Goal: Task Accomplishment & Management: Manage account settings

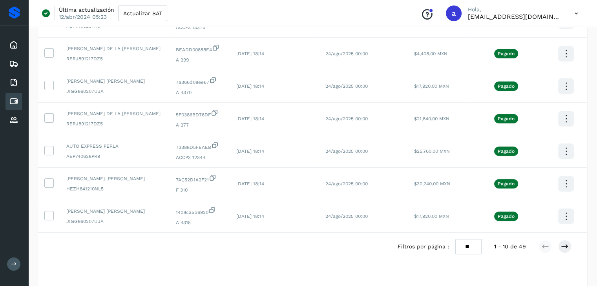
scroll to position [245, 0]
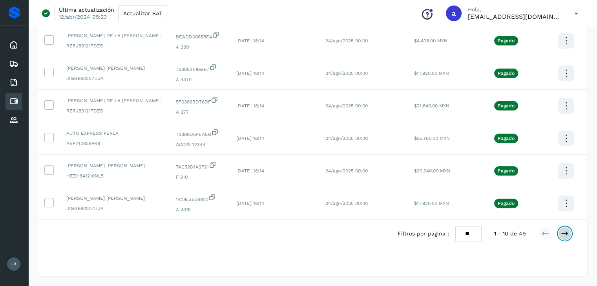
click at [570, 231] on button at bounding box center [564, 233] width 13 height 13
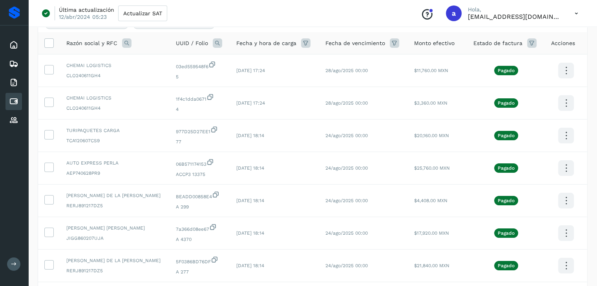
scroll to position [0, 0]
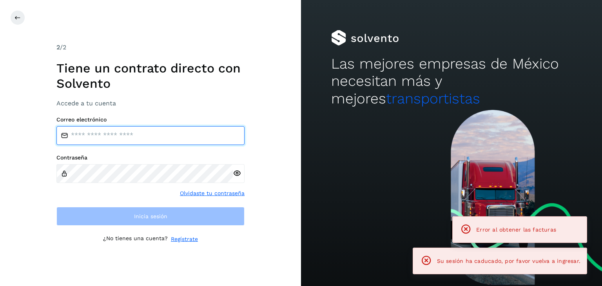
click at [156, 129] on input "email" at bounding box center [150, 135] width 188 height 19
type input "**********"
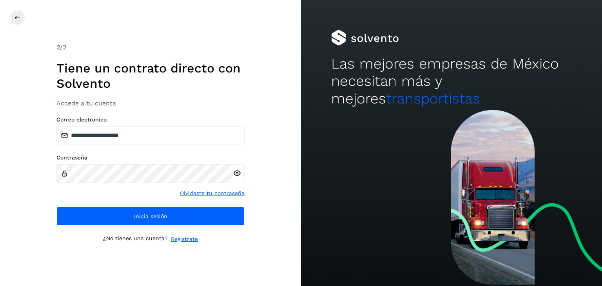
click at [238, 172] on icon at bounding box center [237, 173] width 8 height 8
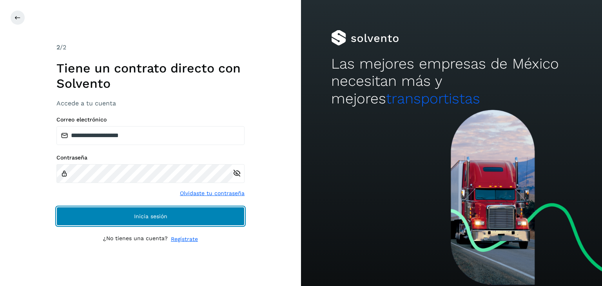
click at [177, 216] on button "Inicia sesión" at bounding box center [150, 216] width 188 height 19
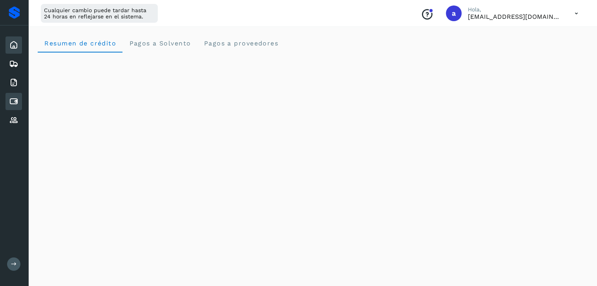
click at [16, 100] on icon at bounding box center [13, 101] width 9 height 9
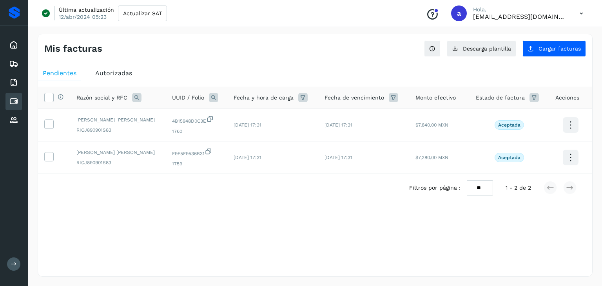
click at [298, 97] on icon at bounding box center [302, 97] width 9 height 9
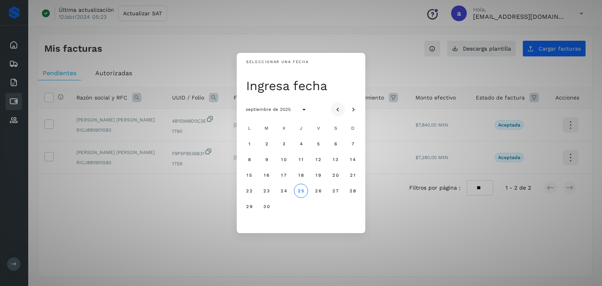
click at [335, 111] on icon "Mes anterior" at bounding box center [338, 110] width 8 height 8
click at [351, 144] on span "1" at bounding box center [352, 143] width 3 height 5
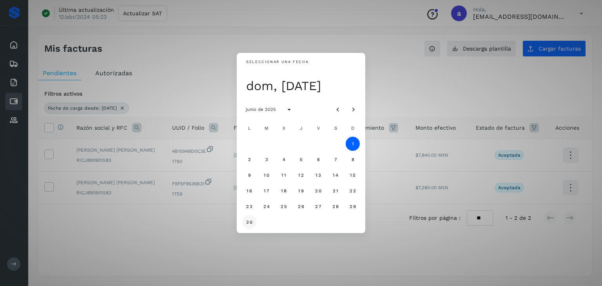
click at [248, 222] on span "30" at bounding box center [249, 222] width 7 height 5
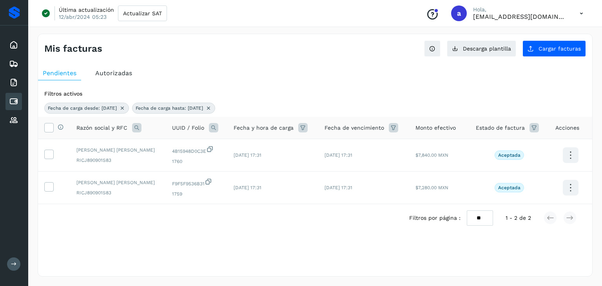
click at [122, 76] on span "Autorizadas" at bounding box center [113, 72] width 37 height 7
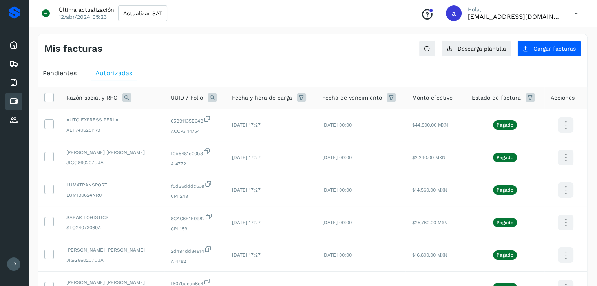
click at [297, 96] on icon at bounding box center [301, 97] width 9 height 9
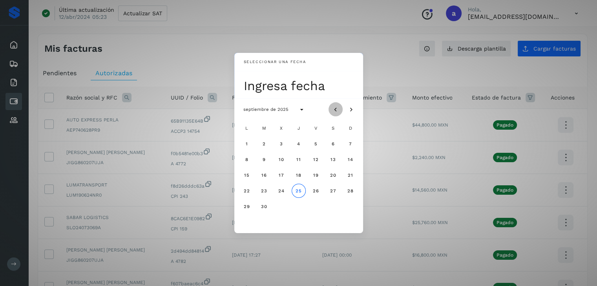
click at [331, 108] on icon "Mes anterior" at bounding box center [335, 110] width 8 height 8
click at [352, 144] on button "1" at bounding box center [350, 144] width 14 height 14
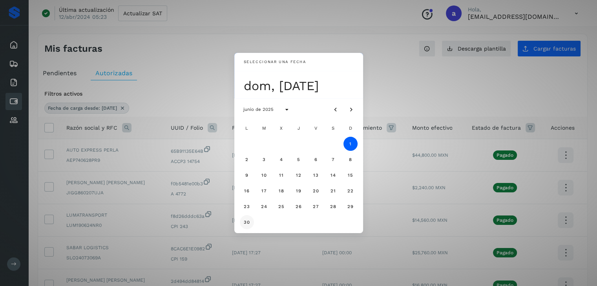
click at [242, 220] on button "30" at bounding box center [247, 222] width 14 height 14
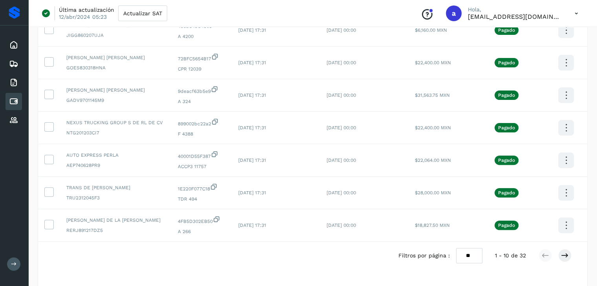
scroll to position [224, 0]
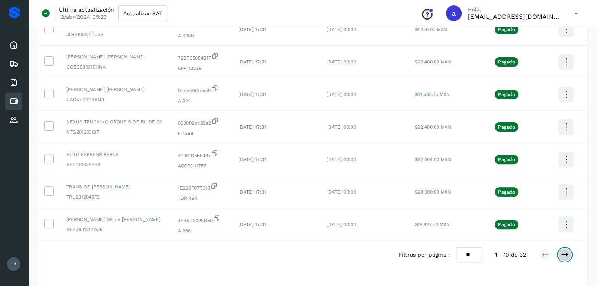
click at [564, 255] on icon at bounding box center [565, 255] width 8 height 8
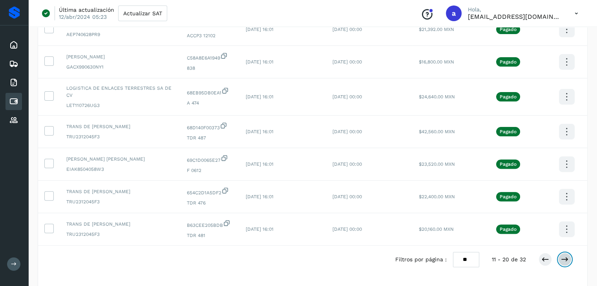
click at [564, 256] on icon at bounding box center [565, 260] width 8 height 8
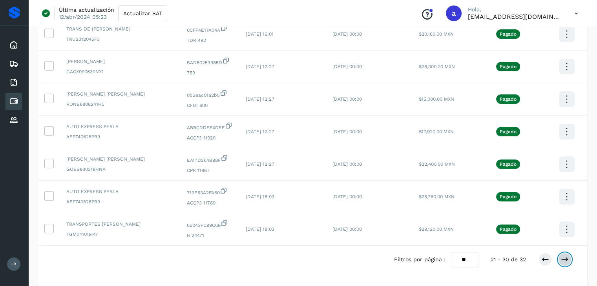
click at [564, 256] on icon at bounding box center [565, 260] width 8 height 8
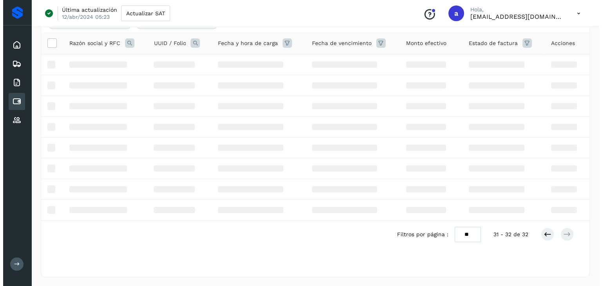
scroll to position [0, 0]
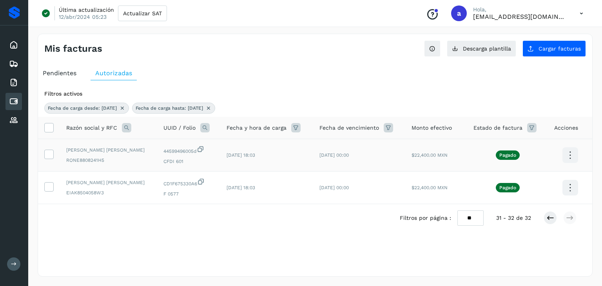
click at [571, 153] on icon at bounding box center [570, 155] width 18 height 18
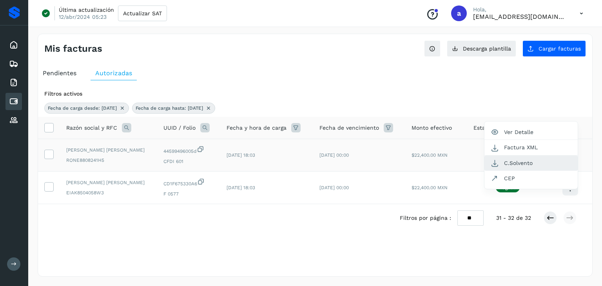
click at [549, 160] on button "C.Solvento" at bounding box center [531, 163] width 93 height 15
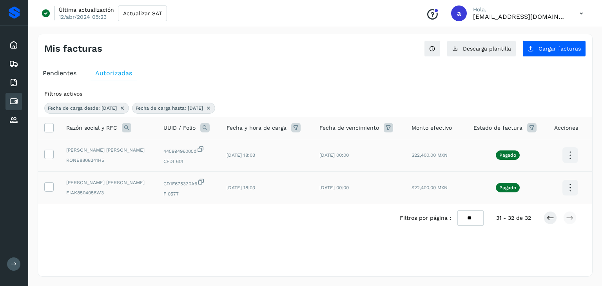
click at [570, 189] on icon at bounding box center [570, 188] width 18 height 18
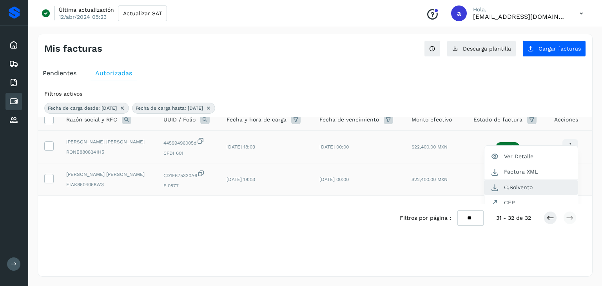
click at [521, 186] on button "C.Solvento" at bounding box center [531, 187] width 93 height 15
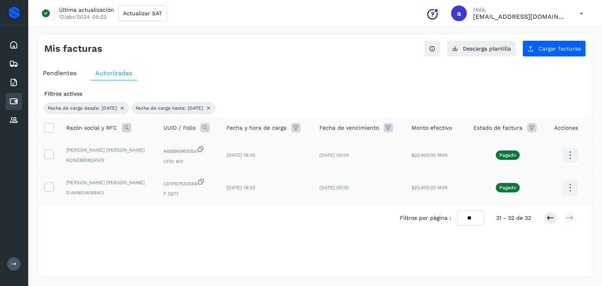
click at [569, 184] on icon at bounding box center [570, 188] width 18 height 18
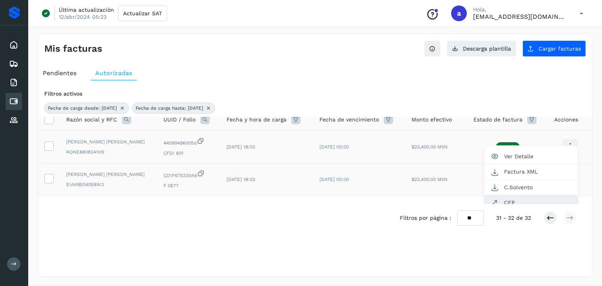
click at [521, 200] on button "CEP" at bounding box center [531, 202] width 93 height 15
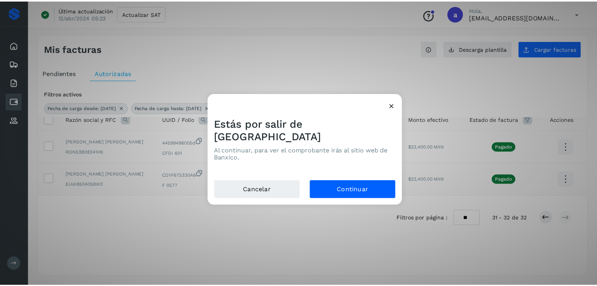
scroll to position [0, 0]
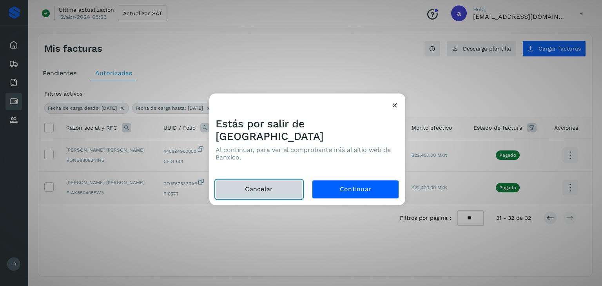
click at [287, 183] on button "Cancelar" at bounding box center [259, 189] width 87 height 19
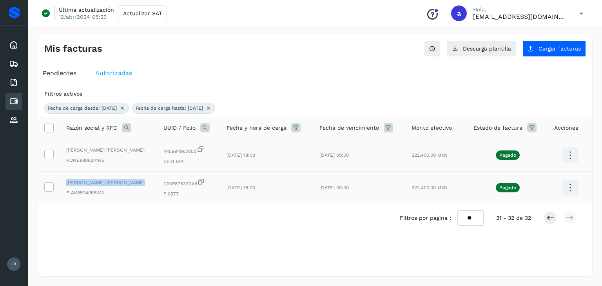
drag, startPoint x: 66, startPoint y: 182, endPoint x: 140, endPoint y: 180, distance: 73.4
click at [140, 180] on span "[PERSON_NAME] [PERSON_NAME]" at bounding box center [108, 182] width 85 height 7
copy span "[PERSON_NAME] [PERSON_NAME]"
drag, startPoint x: 67, startPoint y: 151, endPoint x: 146, endPoint y: 152, distance: 78.1
click at [146, 152] on span "[PERSON_NAME] [PERSON_NAME]" at bounding box center [108, 150] width 85 height 7
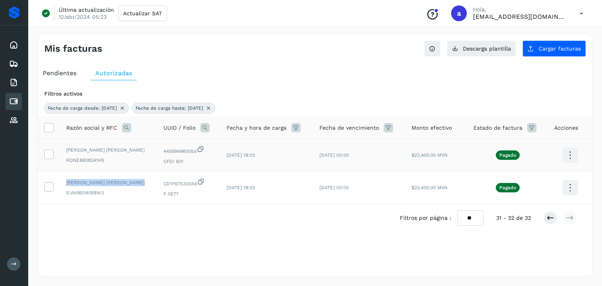
copy span "[PERSON_NAME] [PERSON_NAME]"
click at [548, 218] on icon at bounding box center [551, 218] width 8 height 8
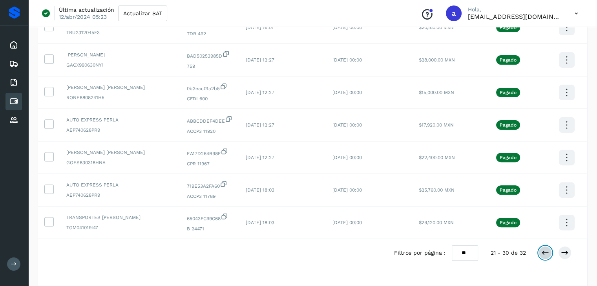
scroll to position [235, 0]
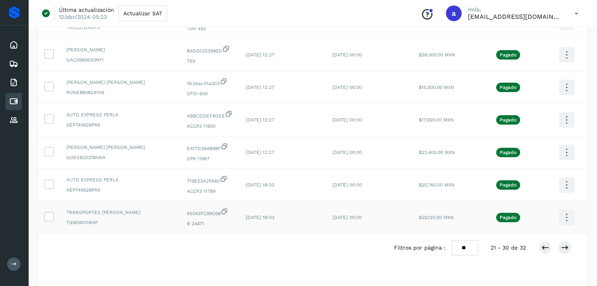
click at [565, 213] on icon at bounding box center [566, 218] width 18 height 18
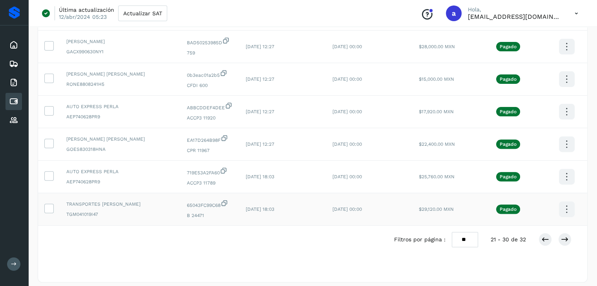
scroll to position [0, 0]
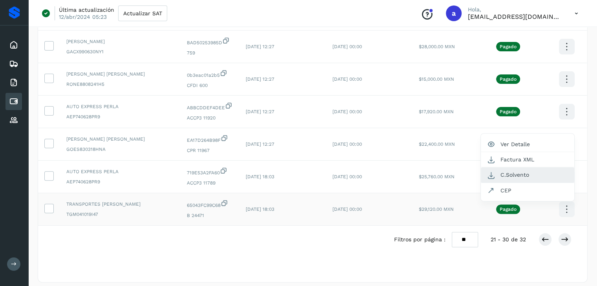
click at [533, 171] on button "C.Solvento" at bounding box center [526, 174] width 93 height 15
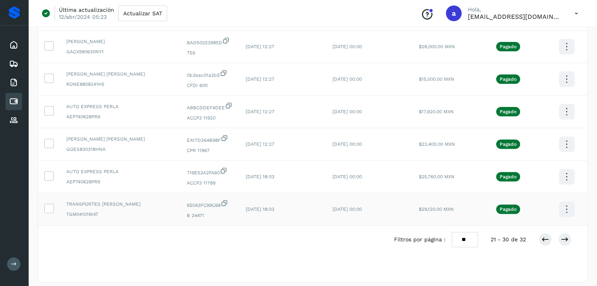
drag, startPoint x: 66, startPoint y: 200, endPoint x: 157, endPoint y: 200, distance: 90.6
click at [157, 201] on span "TRANSPORTES [PERSON_NAME]" at bounding box center [120, 204] width 108 height 7
copy span "TRANSPORTES [PERSON_NAME]"
click at [568, 172] on icon at bounding box center [566, 177] width 18 height 18
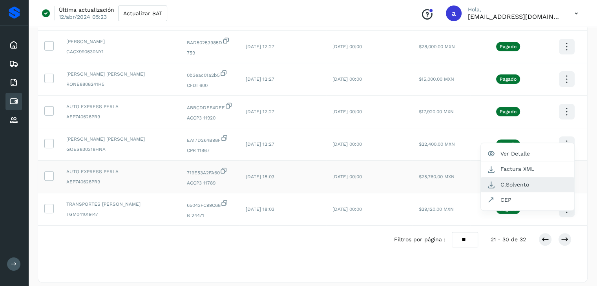
click at [519, 182] on button "C.Solvento" at bounding box center [526, 184] width 93 height 15
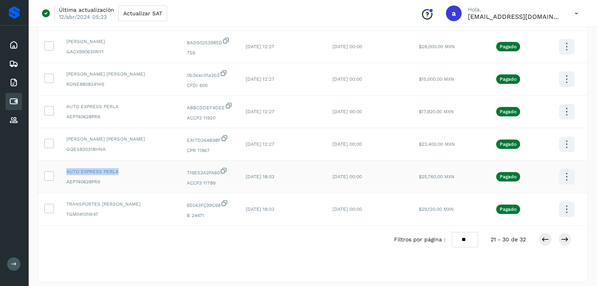
drag, startPoint x: 67, startPoint y: 167, endPoint x: 118, endPoint y: 167, distance: 51.4
click at [118, 168] on span "AUTO EXPRESS PERLA" at bounding box center [120, 171] width 108 height 7
copy span "AUTO EXPRESS PERLA"
drag, startPoint x: 177, startPoint y: 174, endPoint x: 210, endPoint y: 178, distance: 33.6
click at [210, 178] on td "719E53A2FA60 ACCP3 11789" at bounding box center [209, 177] width 59 height 33
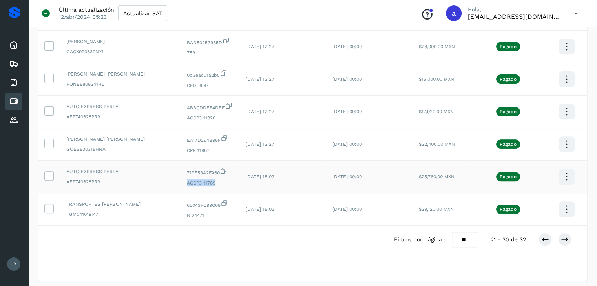
copy span "ACCP3 11789"
click at [567, 140] on icon at bounding box center [566, 144] width 18 height 18
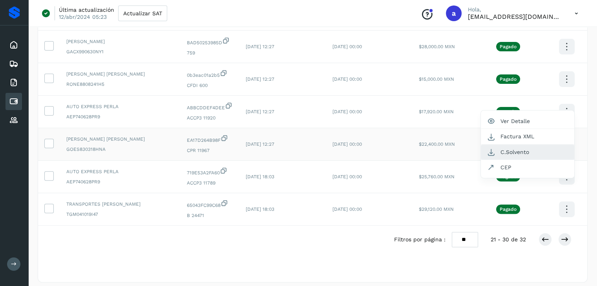
click at [526, 146] on button "C.Solvento" at bounding box center [526, 152] width 93 height 15
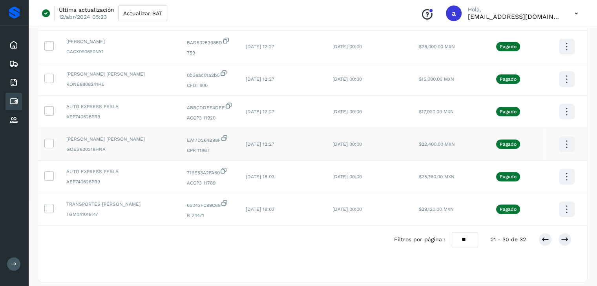
drag, startPoint x: 68, startPoint y: 135, endPoint x: 162, endPoint y: 131, distance: 93.8
click at [162, 136] on span "[PERSON_NAME] [PERSON_NAME]" at bounding box center [120, 139] width 108 height 7
copy span "ALVADOR [PERSON_NAME]"
click at [566, 107] on icon at bounding box center [566, 112] width 18 height 18
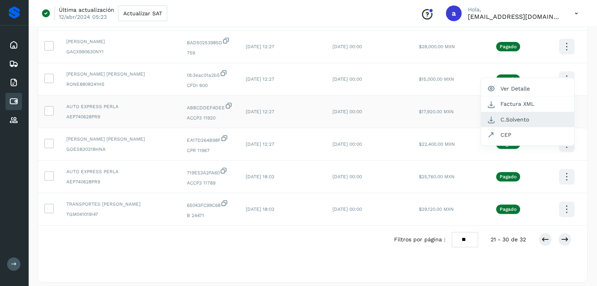
click at [539, 114] on button "C.Solvento" at bounding box center [526, 119] width 93 height 15
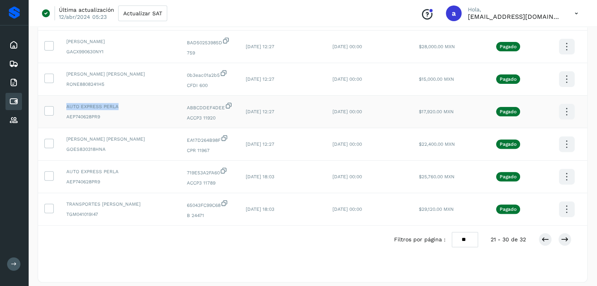
drag, startPoint x: 66, startPoint y: 99, endPoint x: 118, endPoint y: 98, distance: 51.8
click at [118, 103] on span "AUTO EXPRESS PERLA" at bounding box center [120, 106] width 108 height 7
copy span "AUTO EXPRESS PERLA"
drag, startPoint x: 180, startPoint y: 114, endPoint x: 209, endPoint y: 115, distance: 29.0
click at [209, 115] on span "ACCP3 11920" at bounding box center [210, 118] width 46 height 7
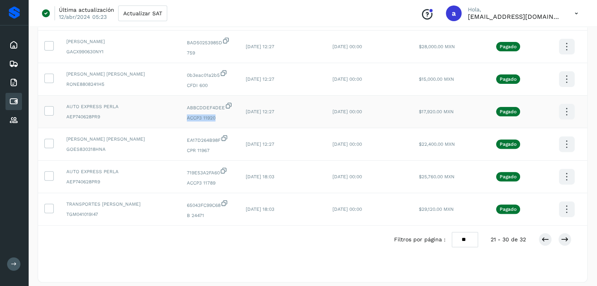
copy span "ACCP3 11920"
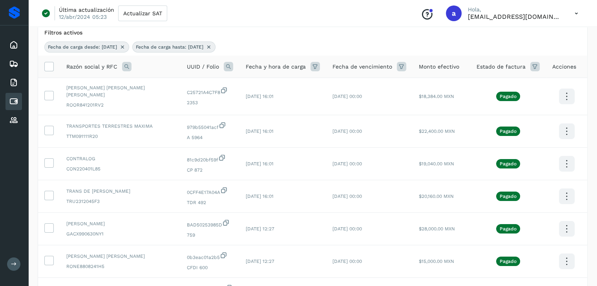
scroll to position [55, 0]
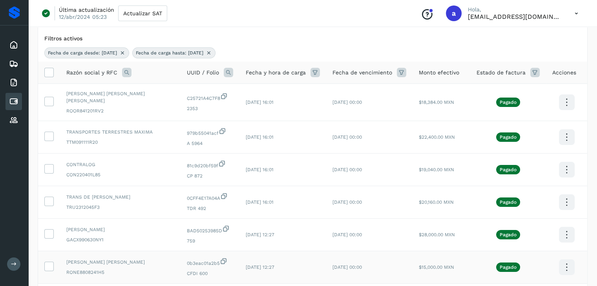
drag, startPoint x: 67, startPoint y: 258, endPoint x: 147, endPoint y: 258, distance: 79.6
click at [147, 259] on span "[PERSON_NAME] [PERSON_NAME]" at bounding box center [120, 262] width 108 height 7
copy span "[PERSON_NAME] [PERSON_NAME]"
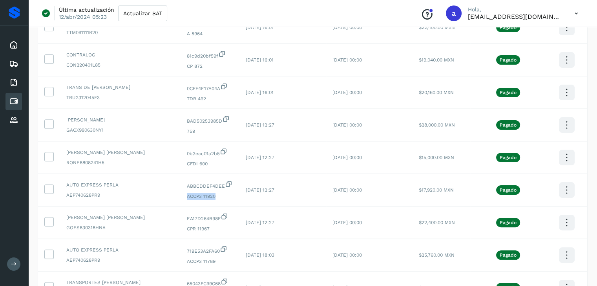
scroll to position [149, 0]
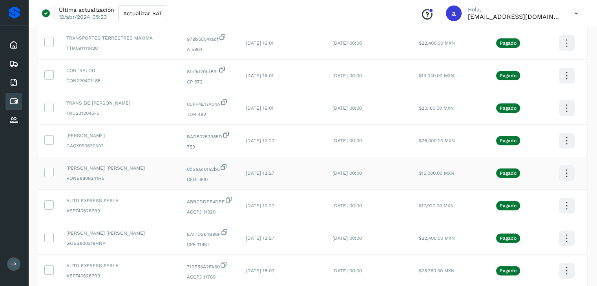
click at [567, 173] on icon at bounding box center [566, 173] width 18 height 18
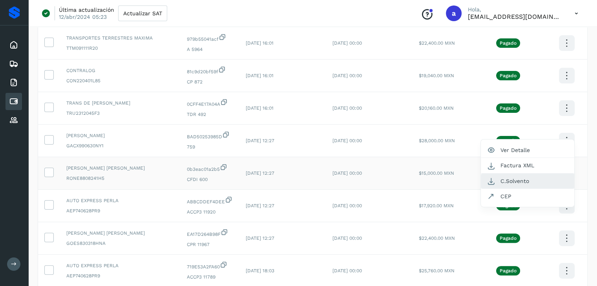
click at [528, 177] on button "C.Solvento" at bounding box center [526, 181] width 93 height 15
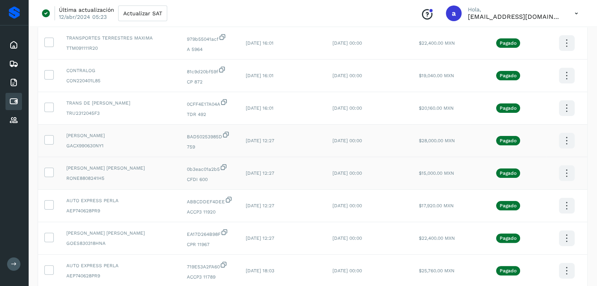
click at [562, 138] on icon at bounding box center [566, 141] width 18 height 18
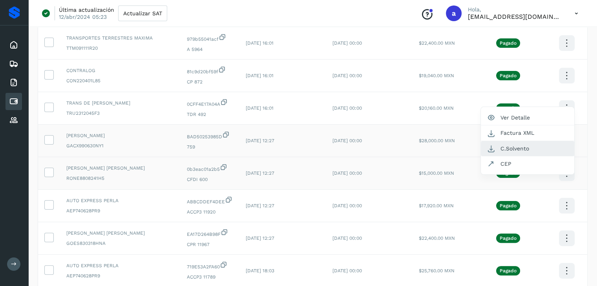
click at [530, 141] on button "C.Solvento" at bounding box center [526, 148] width 93 height 15
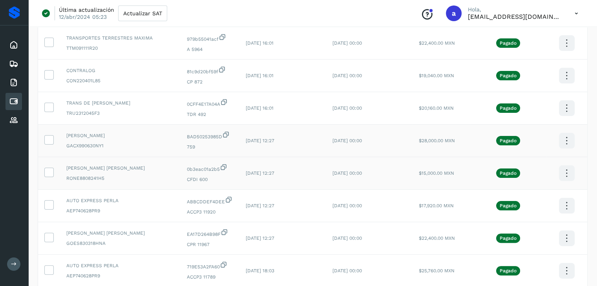
drag, startPoint x: 67, startPoint y: 129, endPoint x: 138, endPoint y: 129, distance: 71.4
click at [138, 132] on span "[PERSON_NAME]" at bounding box center [120, 135] width 108 height 7
click at [568, 99] on icon at bounding box center [566, 108] width 18 height 18
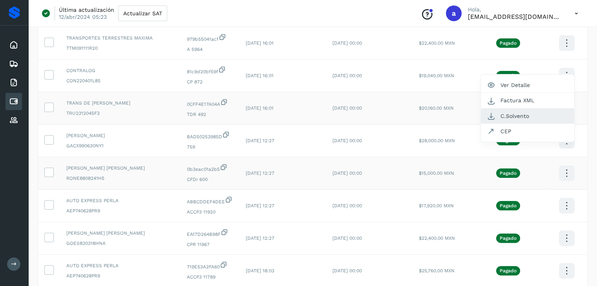
click at [524, 111] on button "C.Solvento" at bounding box center [526, 116] width 93 height 15
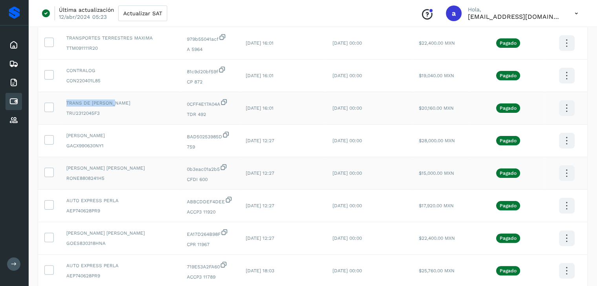
drag, startPoint x: 66, startPoint y: 97, endPoint x: 119, endPoint y: 99, distance: 53.8
click at [119, 99] on td "TRANS DE [PERSON_NAME] TRU2312045F3" at bounding box center [120, 108] width 120 height 33
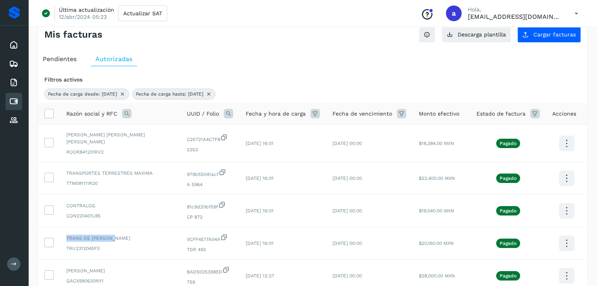
scroll to position [8, 0]
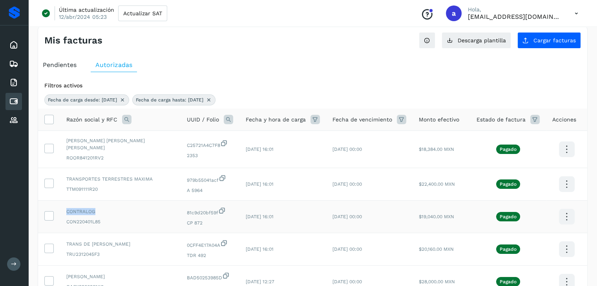
drag, startPoint x: 66, startPoint y: 208, endPoint x: 95, endPoint y: 209, distance: 28.6
click at [95, 209] on td "CONTRALOG CON220401L85" at bounding box center [120, 217] width 120 height 33
click at [571, 212] on icon at bounding box center [566, 217] width 18 height 18
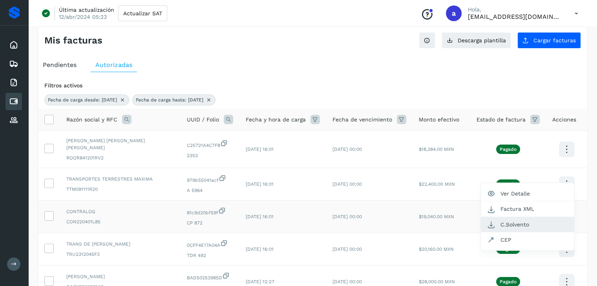
click at [531, 218] on button "C.Solvento" at bounding box center [526, 224] width 93 height 15
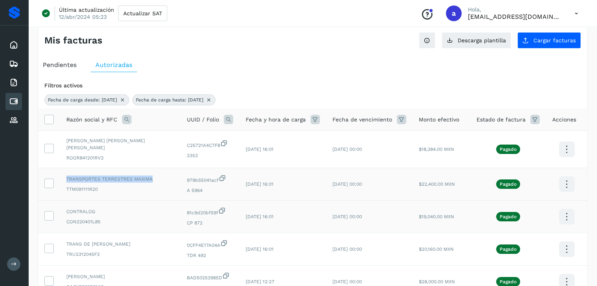
drag, startPoint x: 67, startPoint y: 173, endPoint x: 153, endPoint y: 176, distance: 86.3
click at [153, 176] on span "TRANSPORTES TERRESTRES MAXIMA" at bounding box center [120, 179] width 108 height 7
click at [565, 181] on icon at bounding box center [566, 184] width 18 height 18
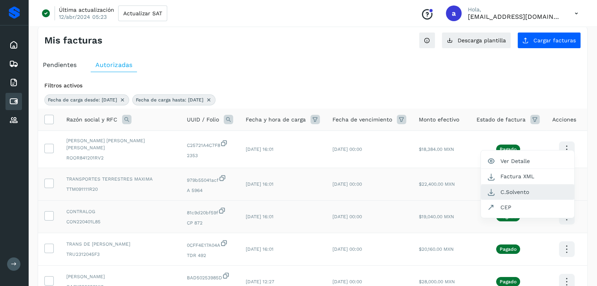
click at [527, 185] on button "C.Solvento" at bounding box center [526, 192] width 93 height 15
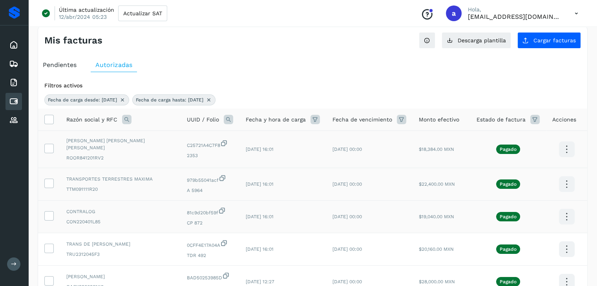
click at [563, 147] on icon at bounding box center [566, 149] width 18 height 18
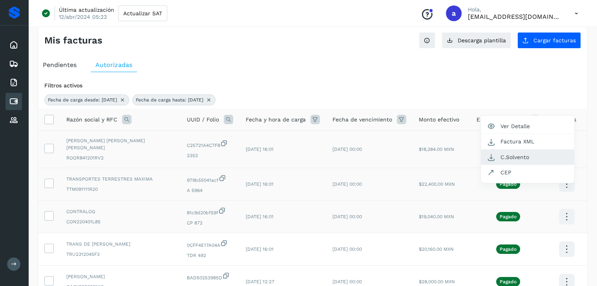
click at [534, 151] on button "C.Solvento" at bounding box center [526, 157] width 93 height 15
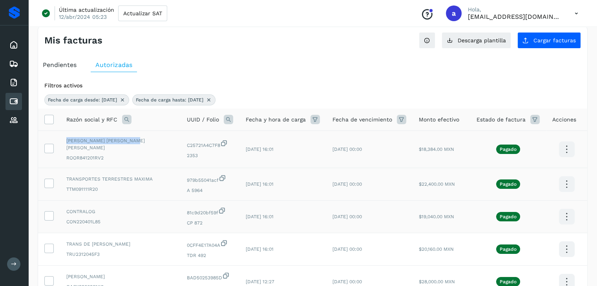
drag, startPoint x: 66, startPoint y: 141, endPoint x: 138, endPoint y: 144, distance: 73.0
click at [138, 144] on td "[PERSON_NAME] [PERSON_NAME] [PERSON_NAME] ROOR841201RV2" at bounding box center [120, 149] width 120 height 37
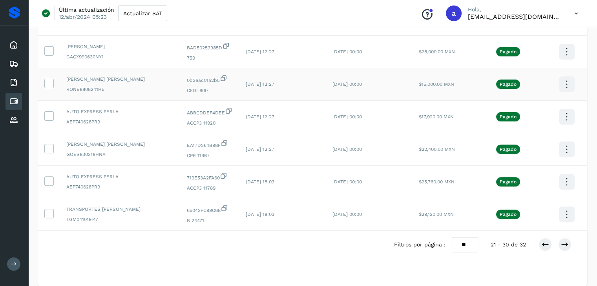
scroll to position [245, 0]
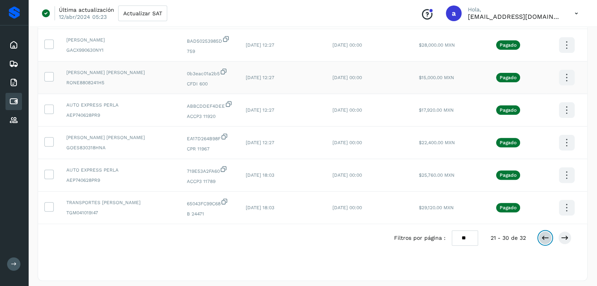
click at [546, 234] on icon at bounding box center [545, 238] width 8 height 8
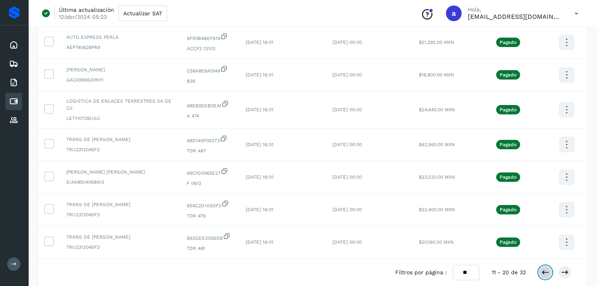
scroll to position [218, 0]
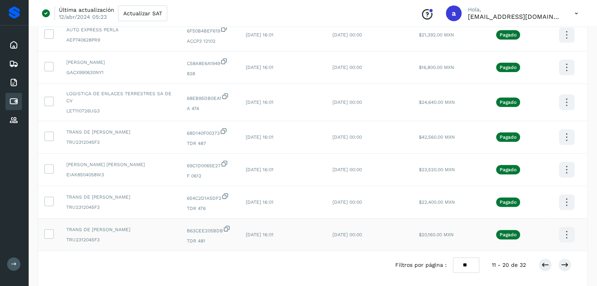
click at [568, 229] on icon at bounding box center [566, 235] width 18 height 18
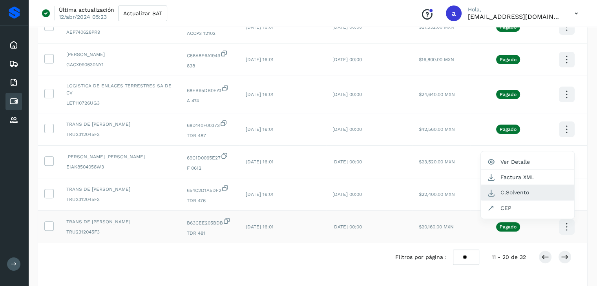
click at [529, 186] on button "C.Solvento" at bounding box center [526, 192] width 93 height 15
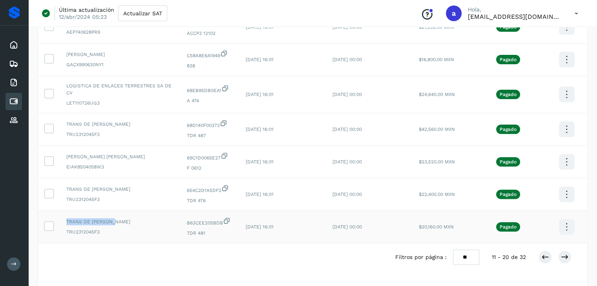
drag, startPoint x: 67, startPoint y: 217, endPoint x: 116, endPoint y: 220, distance: 49.1
click at [116, 220] on span "TRANS DE [PERSON_NAME]" at bounding box center [120, 221] width 108 height 7
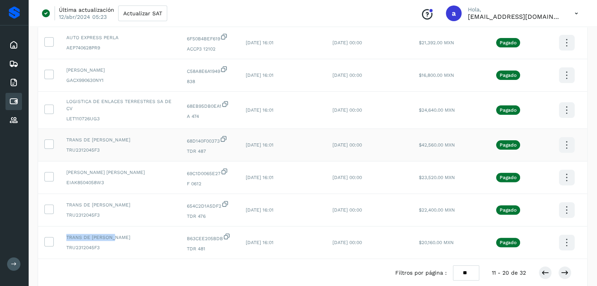
scroll to position [195, 0]
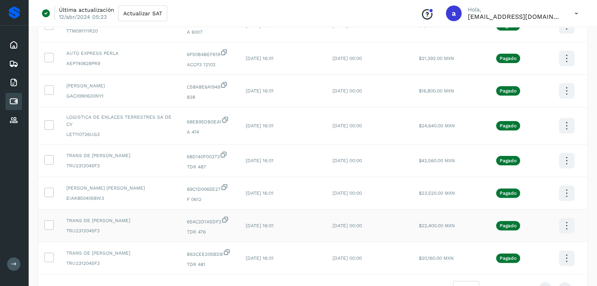
click at [568, 221] on icon at bounding box center [566, 226] width 18 height 18
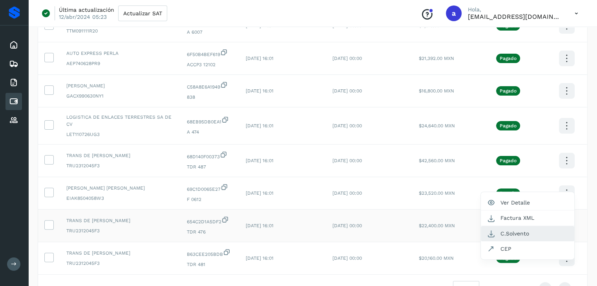
click at [521, 228] on button "C.Solvento" at bounding box center [526, 233] width 93 height 15
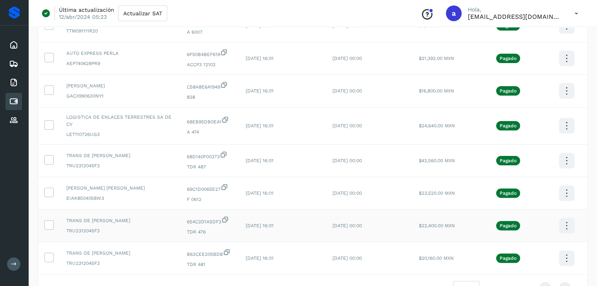
click at [90, 217] on span "TRANS DE [PERSON_NAME]" at bounding box center [120, 220] width 108 height 7
drag, startPoint x: 75, startPoint y: 214, endPoint x: 107, endPoint y: 221, distance: 32.8
click at [107, 221] on div "TRANS DE [PERSON_NAME] TRU2312045F3" at bounding box center [120, 225] width 108 height 17
click at [562, 189] on icon at bounding box center [566, 193] width 18 height 18
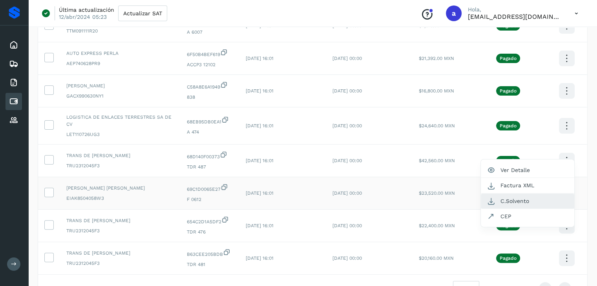
click at [533, 195] on button "C.Solvento" at bounding box center [526, 201] width 93 height 15
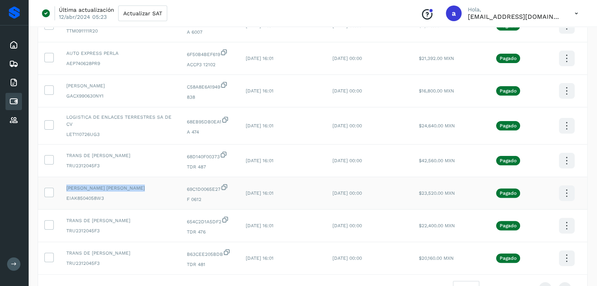
drag, startPoint x: 67, startPoint y: 181, endPoint x: 141, endPoint y: 182, distance: 73.4
click at [141, 185] on span "[PERSON_NAME] [PERSON_NAME]" at bounding box center [120, 188] width 108 height 7
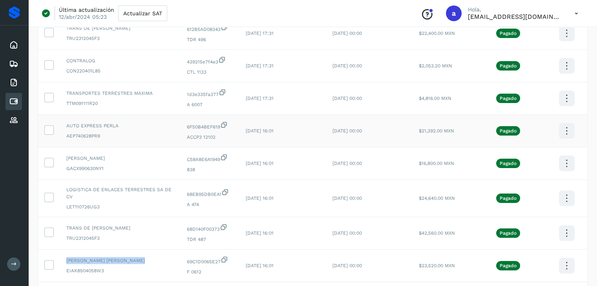
scroll to position [116, 0]
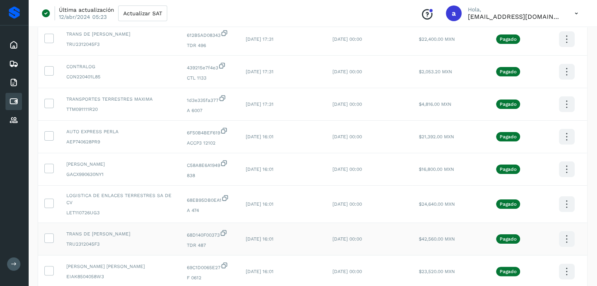
click at [564, 235] on icon at bounding box center [566, 239] width 18 height 18
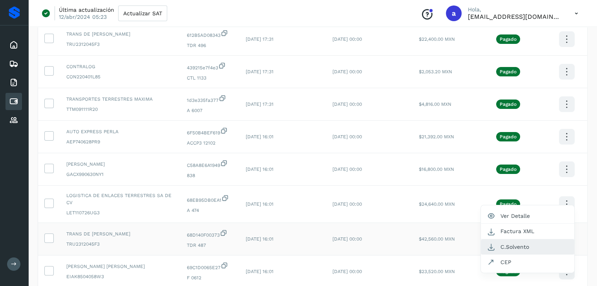
click at [522, 240] on button "C.Solvento" at bounding box center [526, 247] width 93 height 15
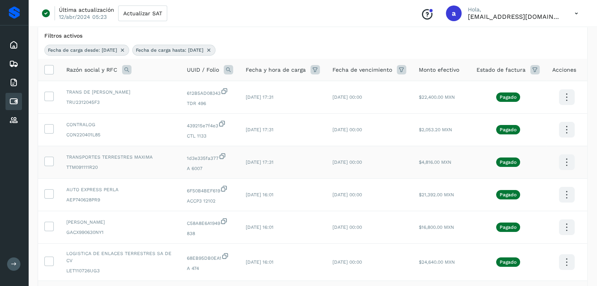
scroll to position [53, 0]
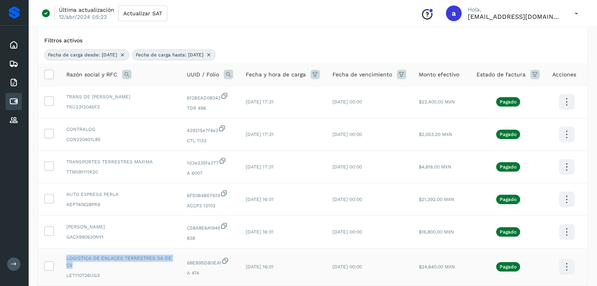
drag, startPoint x: 67, startPoint y: 261, endPoint x: 177, endPoint y: 259, distance: 110.6
click at [177, 259] on td "LOGISTICA DE ENLACES TERRESTRES SA DE CV LET110726UG3" at bounding box center [120, 267] width 120 height 37
drag, startPoint x: 66, startPoint y: 227, endPoint x: 135, endPoint y: 222, distance: 69.6
click at [135, 222] on td "[PERSON_NAME] GACX990630NY1" at bounding box center [120, 232] width 120 height 33
click at [569, 234] on icon at bounding box center [566, 232] width 18 height 18
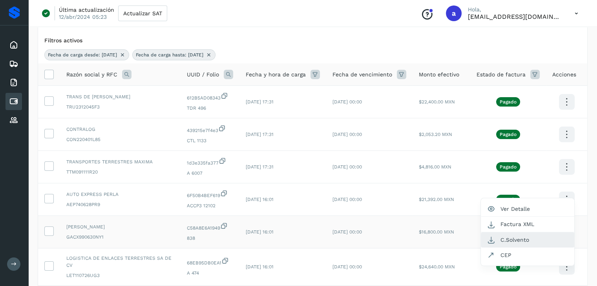
click at [526, 236] on button "C.Solvento" at bounding box center [526, 240] width 93 height 15
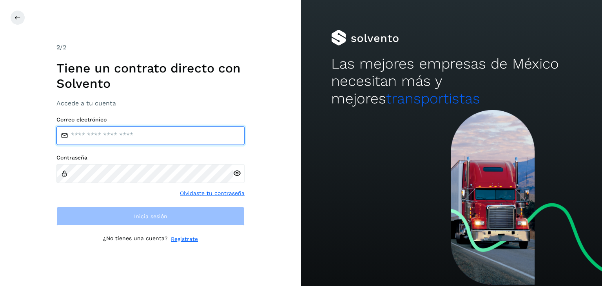
click at [186, 131] on input "email" at bounding box center [150, 135] width 188 height 19
type input "**********"
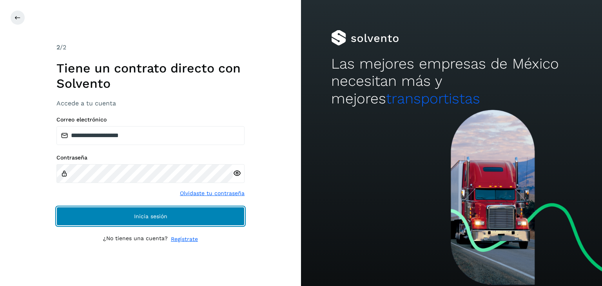
click at [167, 217] on button "Inicia sesión" at bounding box center [150, 216] width 188 height 19
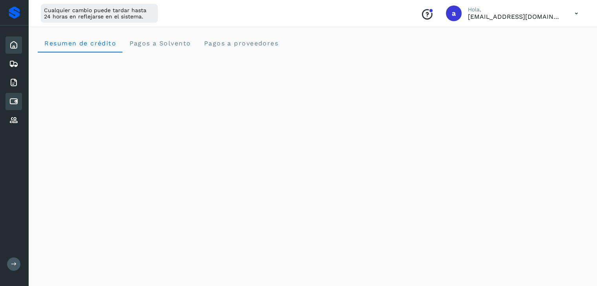
click at [16, 102] on icon at bounding box center [13, 101] width 9 height 9
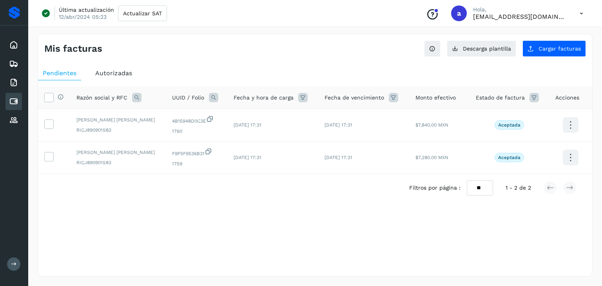
click at [112, 74] on span "Autorizadas" at bounding box center [113, 72] width 37 height 7
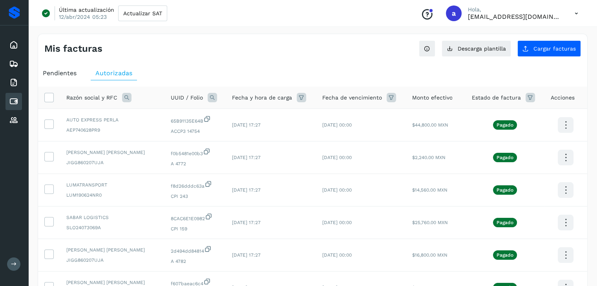
click at [297, 98] on icon at bounding box center [301, 97] width 9 height 9
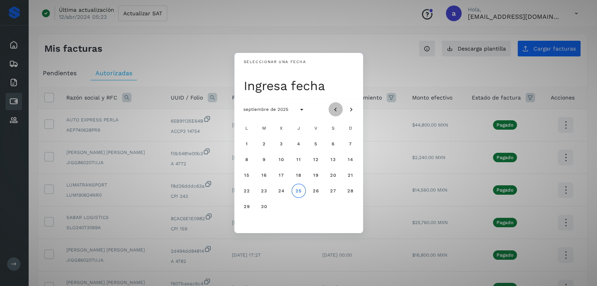
click at [333, 108] on icon "Mes anterior" at bounding box center [335, 110] width 8 height 8
click at [351, 142] on button "1" at bounding box center [350, 144] width 14 height 14
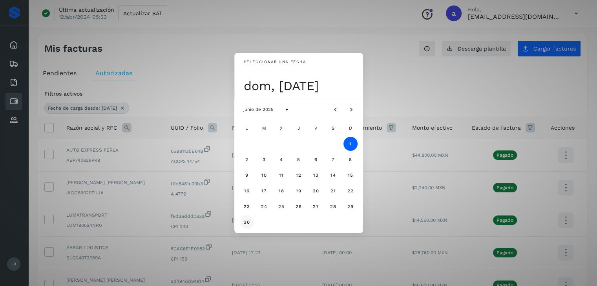
click at [248, 220] on span "30" at bounding box center [246, 222] width 7 height 5
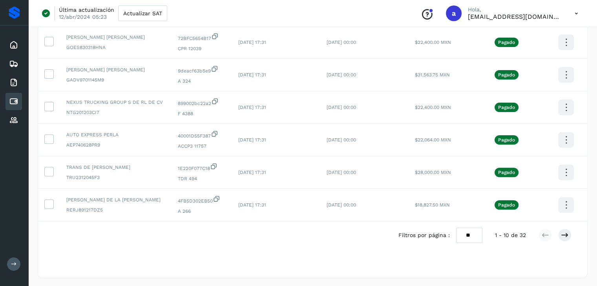
scroll to position [245, 0]
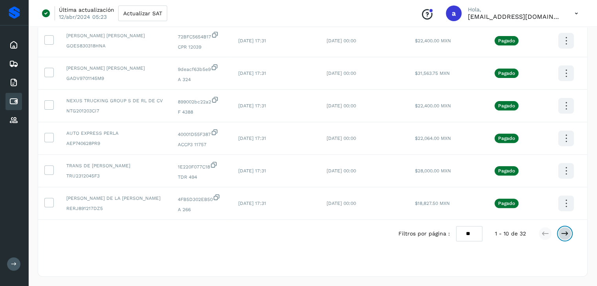
click at [563, 233] on icon at bounding box center [565, 234] width 8 height 8
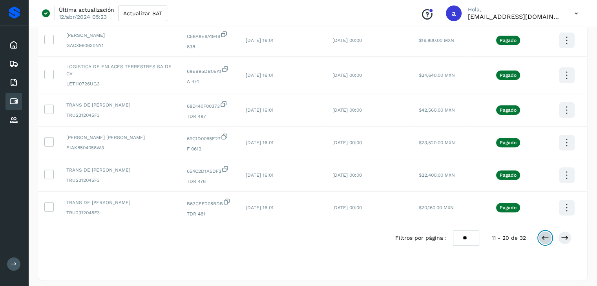
click at [546, 234] on icon at bounding box center [545, 238] width 8 height 8
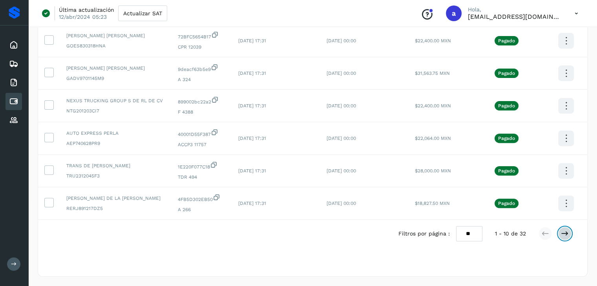
click at [566, 232] on icon at bounding box center [565, 234] width 8 height 8
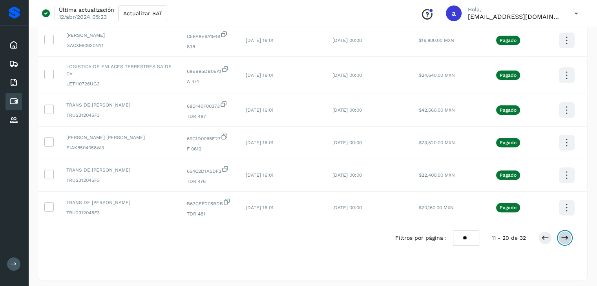
click at [566, 234] on icon at bounding box center [565, 238] width 8 height 8
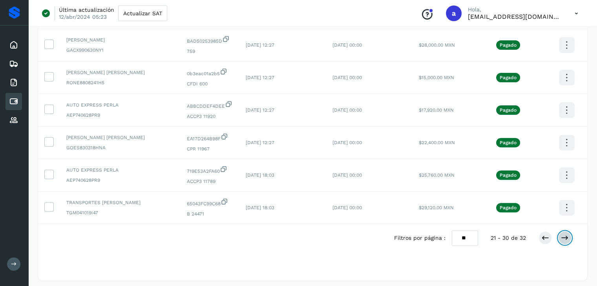
click at [566, 234] on icon at bounding box center [565, 238] width 8 height 8
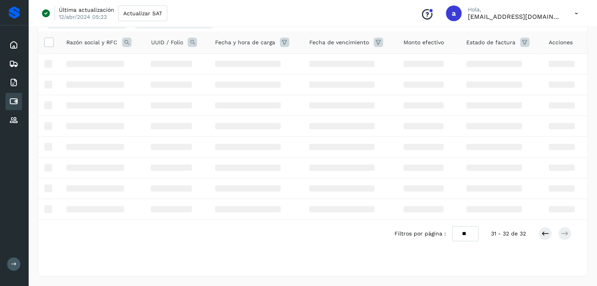
scroll to position [0, 0]
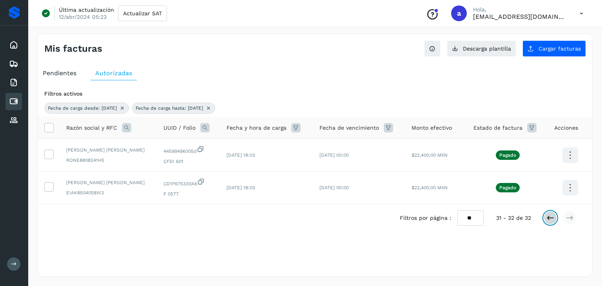
click at [548, 217] on icon at bounding box center [551, 218] width 8 height 8
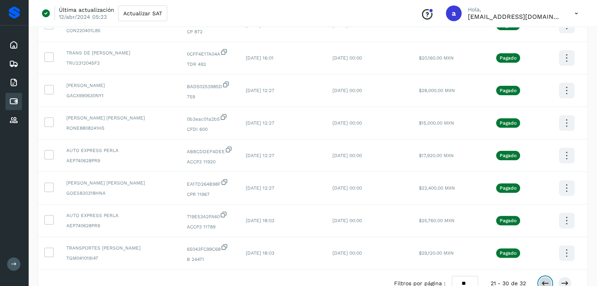
scroll to position [245, 0]
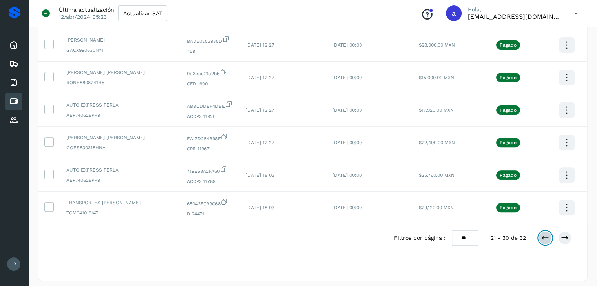
click at [545, 235] on icon at bounding box center [545, 238] width 8 height 8
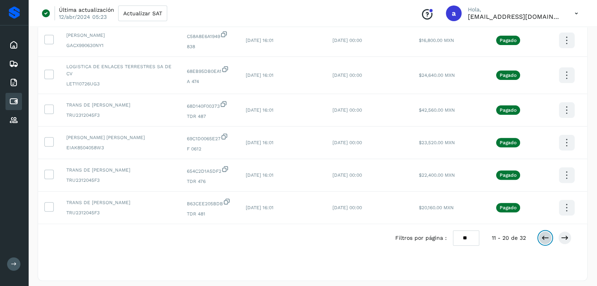
click at [545, 235] on icon at bounding box center [545, 238] width 8 height 8
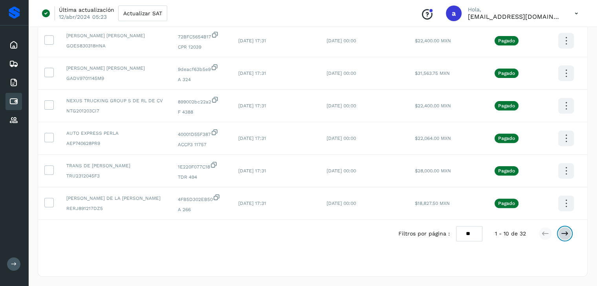
click at [565, 233] on icon at bounding box center [565, 234] width 8 height 8
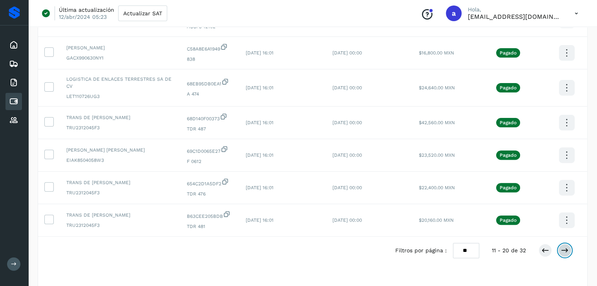
scroll to position [242, 0]
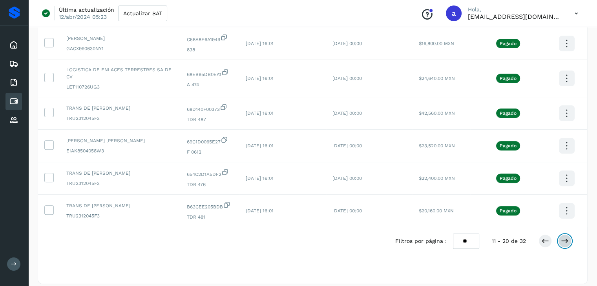
click at [565, 239] on icon at bounding box center [565, 241] width 8 height 8
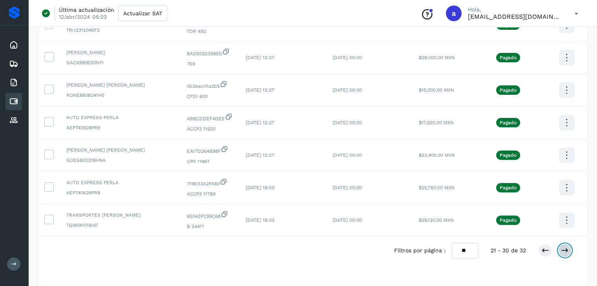
scroll to position [237, 0]
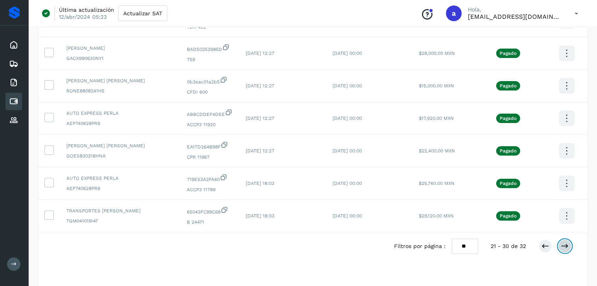
click at [562, 242] on icon at bounding box center [565, 246] width 8 height 8
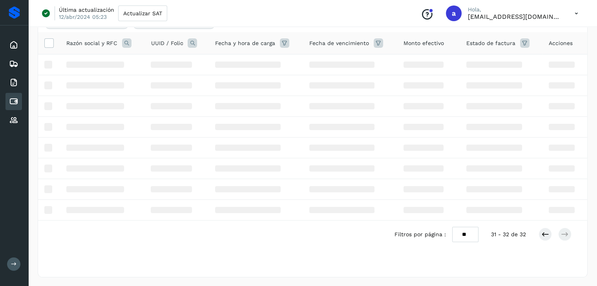
scroll to position [0, 0]
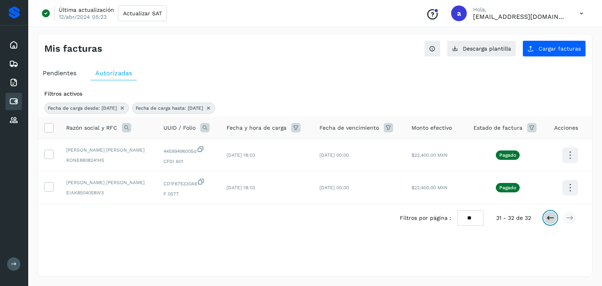
click at [548, 221] on icon at bounding box center [551, 218] width 8 height 8
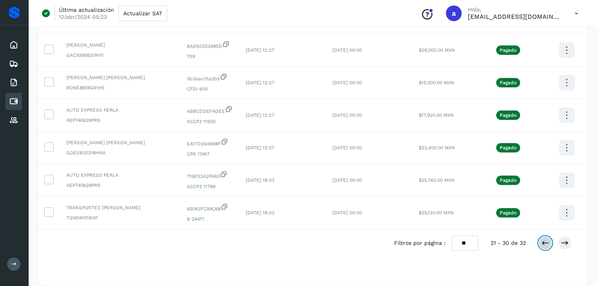
scroll to position [242, 0]
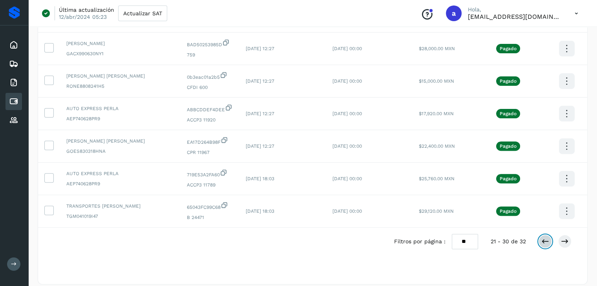
click at [546, 238] on icon at bounding box center [545, 242] width 8 height 8
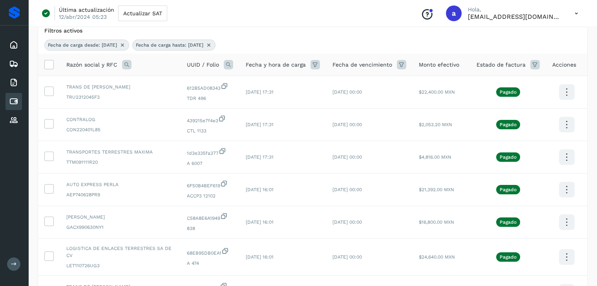
scroll to position [63, 0]
click at [570, 224] on icon at bounding box center [566, 223] width 18 height 18
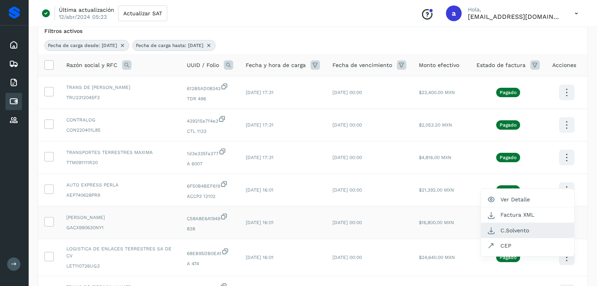
click at [526, 232] on button "C.Solvento" at bounding box center [526, 230] width 93 height 15
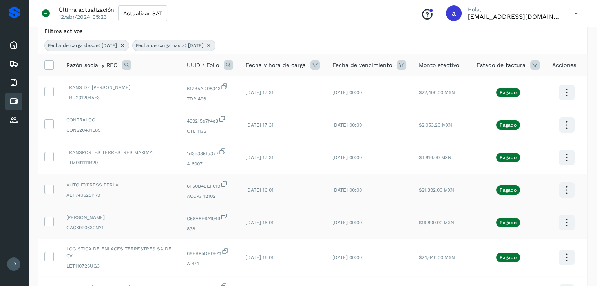
click at [565, 189] on icon at bounding box center [566, 190] width 18 height 18
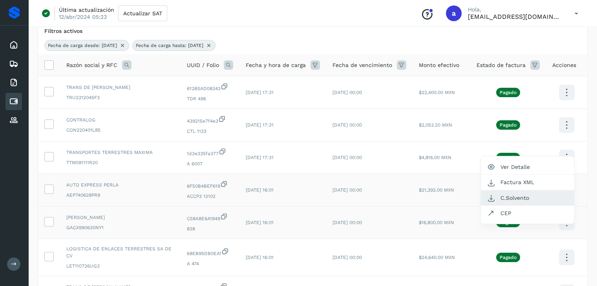
click at [529, 195] on button "C.Solvento" at bounding box center [526, 198] width 93 height 15
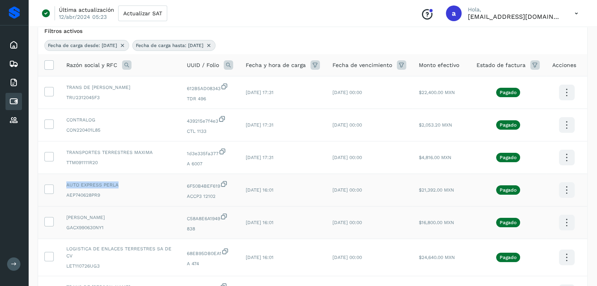
drag, startPoint x: 67, startPoint y: 186, endPoint x: 121, endPoint y: 187, distance: 53.4
click at [121, 187] on span "AUTO EXPRESS PERLA" at bounding box center [120, 185] width 108 height 7
drag, startPoint x: 190, startPoint y: 197, endPoint x: 219, endPoint y: 198, distance: 29.4
click at [219, 198] on span "ACCP3 12102" at bounding box center [210, 196] width 46 height 7
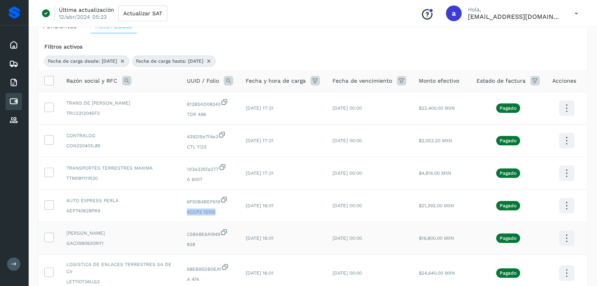
scroll to position [31, 0]
